Goal: Communication & Community: Ask a question

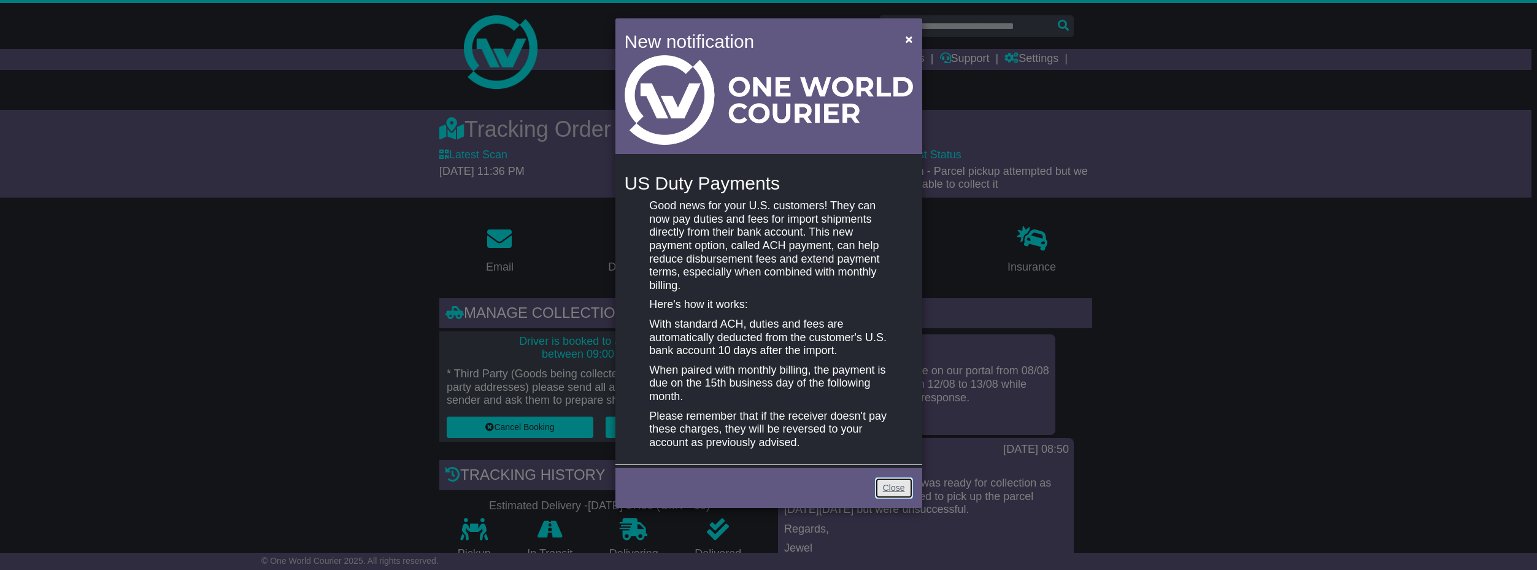
click at [901, 493] on link "Close" at bounding box center [894, 487] width 38 height 21
click at [892, 489] on link "Close" at bounding box center [894, 487] width 38 height 21
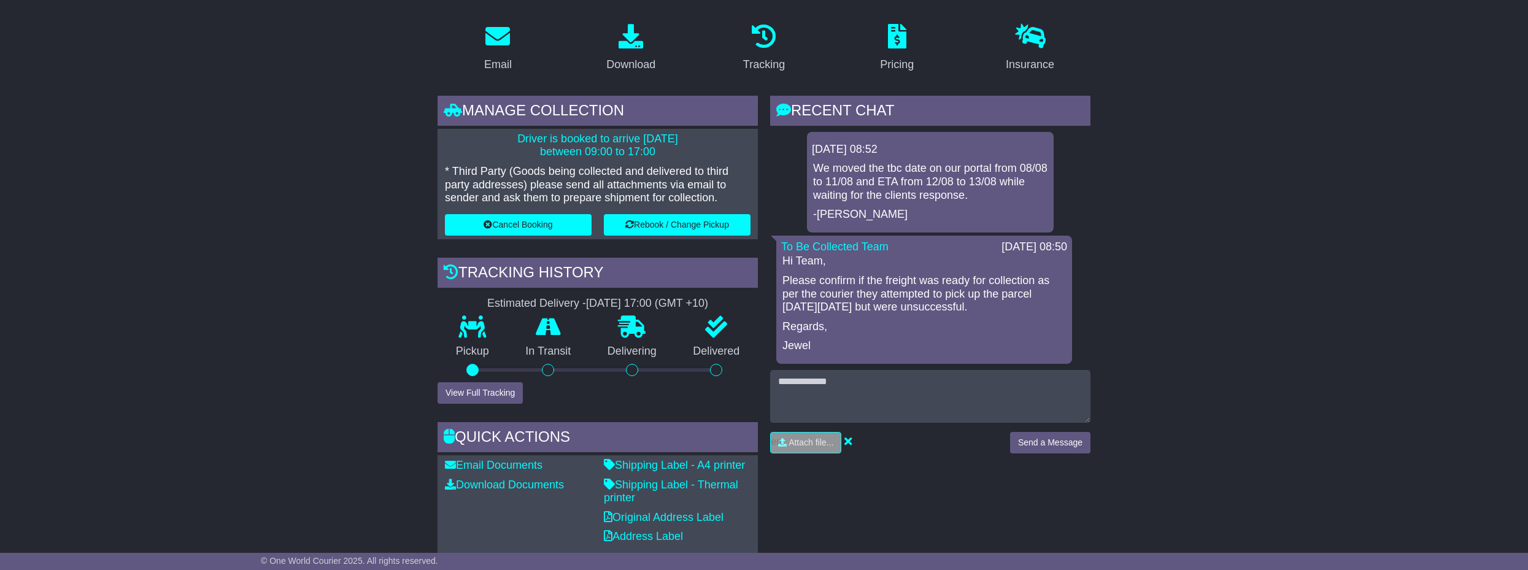
scroll to position [204, 0]
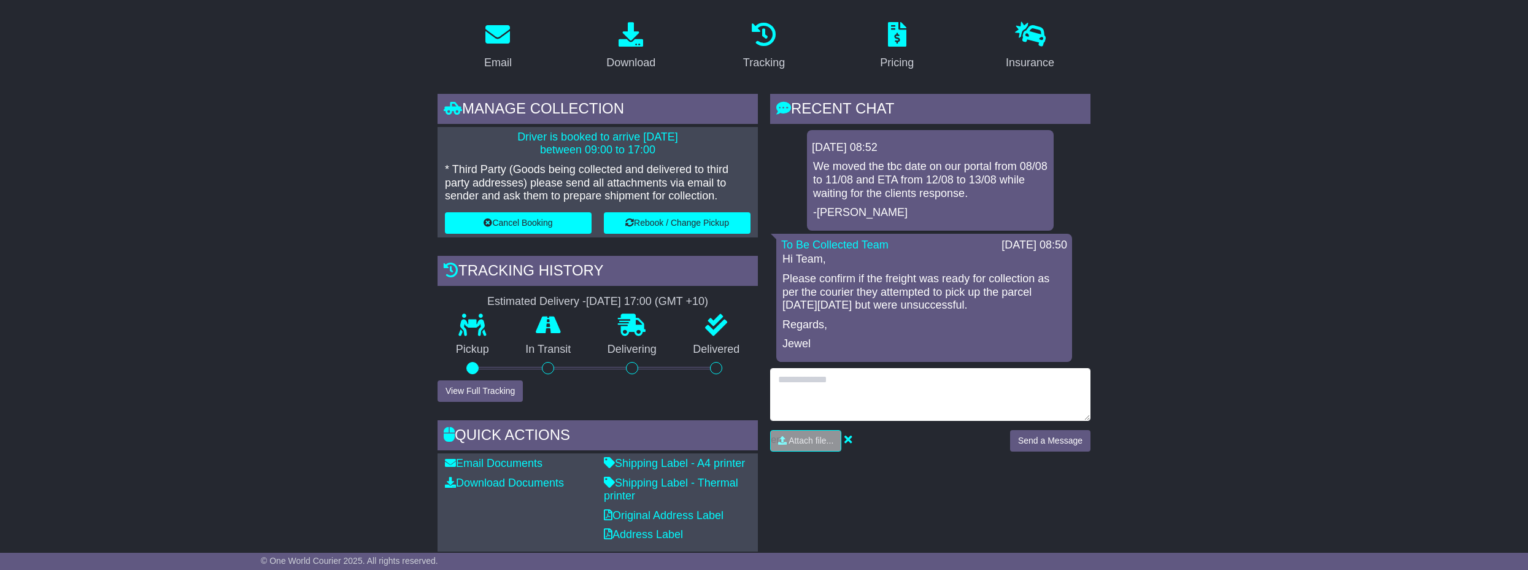
click at [863, 388] on textarea at bounding box center [930, 394] width 320 height 53
type textarea "**********"
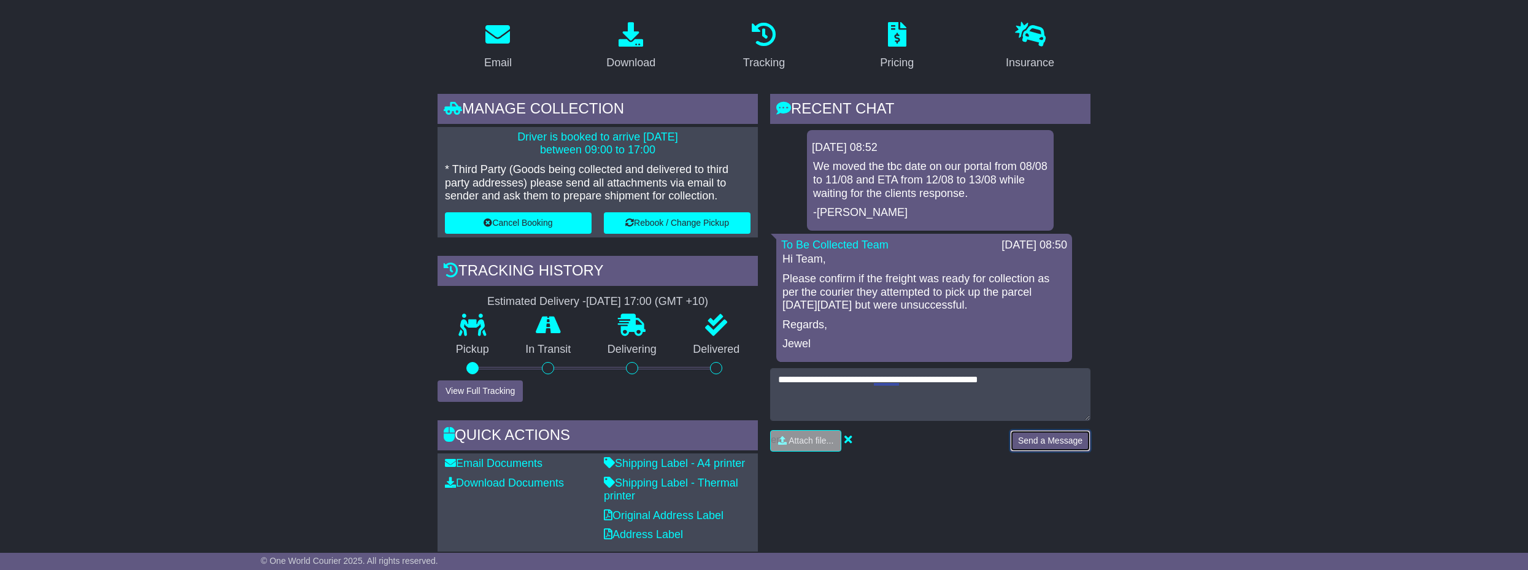
click at [1038, 444] on button "Send a Message" at bounding box center [1050, 440] width 80 height 21
